Goal: Task Accomplishment & Management: Use online tool/utility

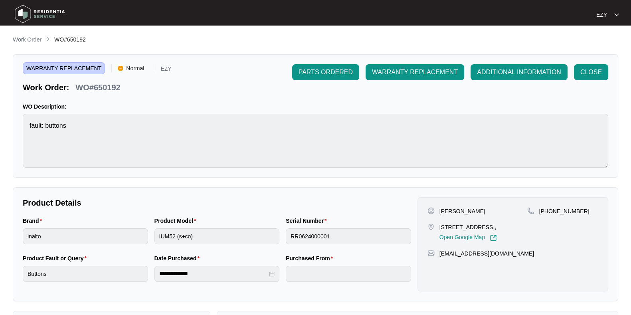
scroll to position [98, 0]
click at [29, 37] on p "Work Order" at bounding box center [27, 40] width 29 height 8
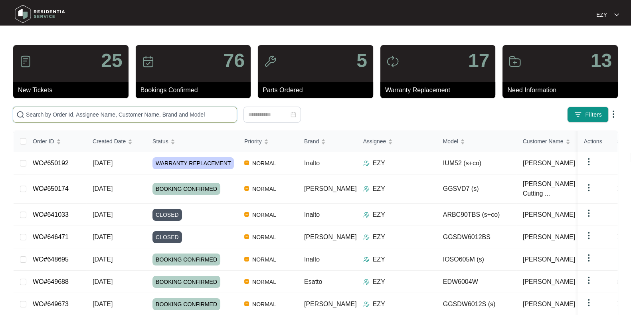
click at [131, 116] on input "text" at bounding box center [130, 114] width 208 height 9
paste input "649349"
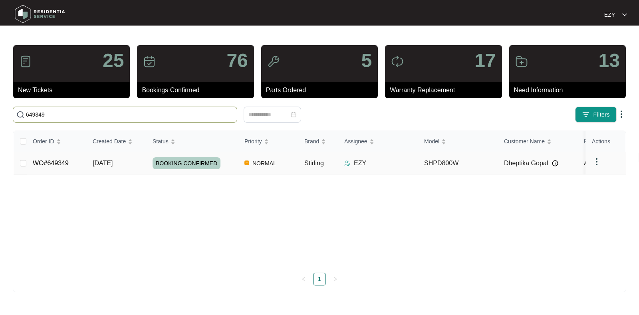
type input "649349"
click at [130, 171] on td "[DATE]" at bounding box center [116, 163] width 60 height 22
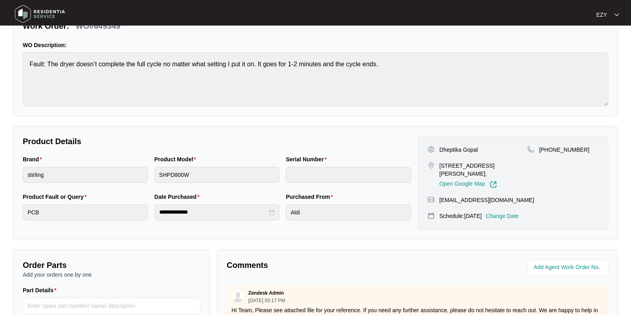
scroll to position [214, 0]
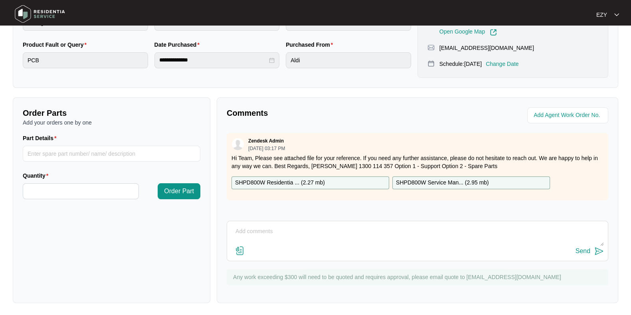
click at [280, 236] on textarea at bounding box center [417, 235] width 373 height 21
paste textarea "Charged customer as its user fault customer was trying to test the dryer with d…"
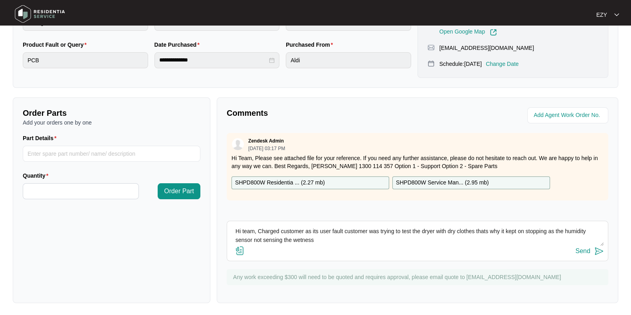
click at [257, 227] on textarea "Hi team, Charged customer as its user fault customer was trying to test the dry…" at bounding box center [417, 235] width 373 height 21
click at [281, 228] on textarea "Hi team, the technican attended this job [DATE]. Charged customer as its user f…" at bounding box center [417, 235] width 373 height 21
click at [359, 231] on textarea "Hi team, the technical attended this job [DATE]. Charged customer as its user f…" at bounding box center [417, 235] width 373 height 21
click at [385, 232] on textarea "Hi team, the technical attended this job [DATE]. The customer as its user fault…" at bounding box center [417, 235] width 373 height 21
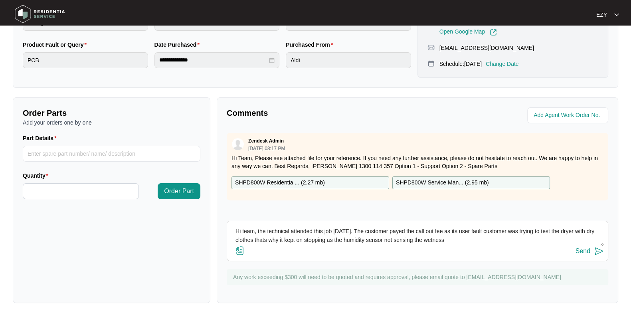
click at [391, 229] on textarea "Hi team, the technical attended this job [DATE]. The customer payed the call ou…" at bounding box center [417, 235] width 373 height 21
drag, startPoint x: 391, startPoint y: 229, endPoint x: 375, endPoint y: 234, distance: 16.9
click at [375, 234] on textarea "Hi team, the technical attended this job [DATE]. The customer payed the call ou…" at bounding box center [417, 235] width 373 height 21
click at [395, 233] on textarea "Hi team, the technical attended this job [DATE]. The customer payed the call ou…" at bounding box center [417, 235] width 373 height 21
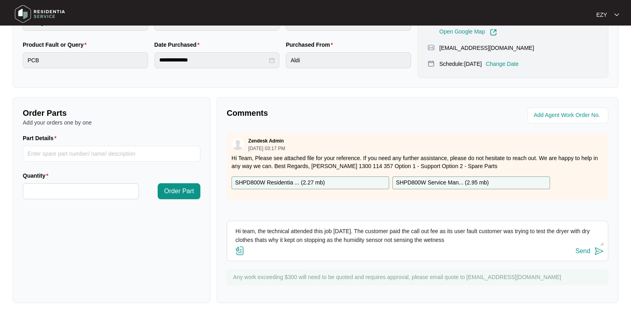
click at [443, 230] on textarea "Hi team, the technical attended this job [DATE]. The customer paid the call out…" at bounding box center [417, 235] width 373 height 21
click at [274, 237] on textarea "Hi team, the technical attended this job [DATE]. The customer paid the call out…" at bounding box center [417, 235] width 373 height 21
click at [486, 234] on textarea "Hi team, the technical attended this job [DATE]. The customer paid the call out…" at bounding box center [417, 235] width 373 height 21
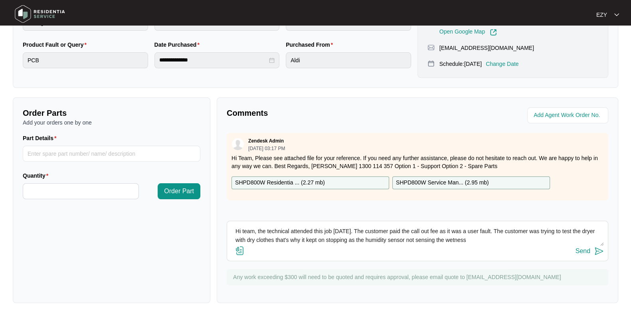
click at [484, 244] on textarea "Hi team, the technical attended this job [DATE]. The customer paid the call out…" at bounding box center [417, 235] width 373 height 21
click at [407, 238] on textarea "Hi team, the technical attended this job [DATE]. The customer paid the call out…" at bounding box center [417, 235] width 373 height 21
click at [492, 239] on textarea "Hi team, the technical attended this job [DATE]. The customer paid the call out…" at bounding box center [417, 235] width 373 height 21
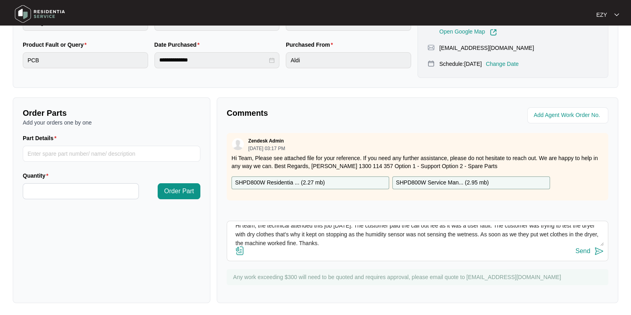
type textarea "Hi team, the technical attended this job [DATE]. The customer paid the call out…"
click at [589, 250] on div "Send" at bounding box center [583, 251] width 15 height 7
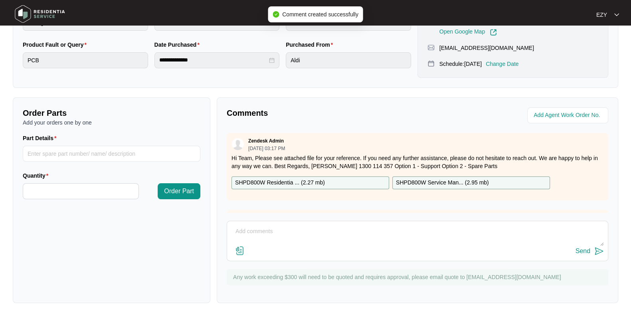
scroll to position [0, 0]
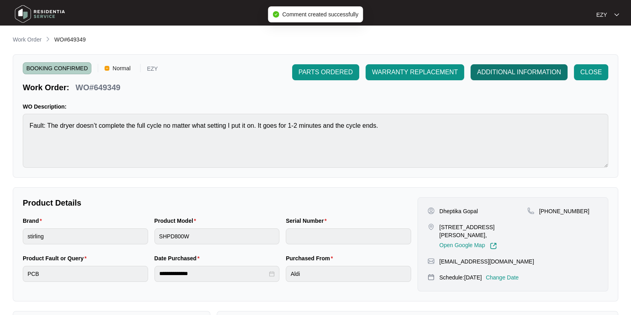
click at [493, 75] on span "ADDITIONAL INFORMATION" at bounding box center [519, 73] width 84 height 10
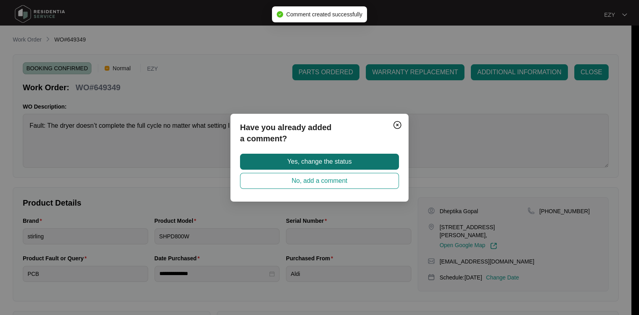
click at [338, 161] on span "Yes, change the status" at bounding box center [319, 162] width 64 height 10
